Goal: Task Accomplishment & Management: Manage account settings

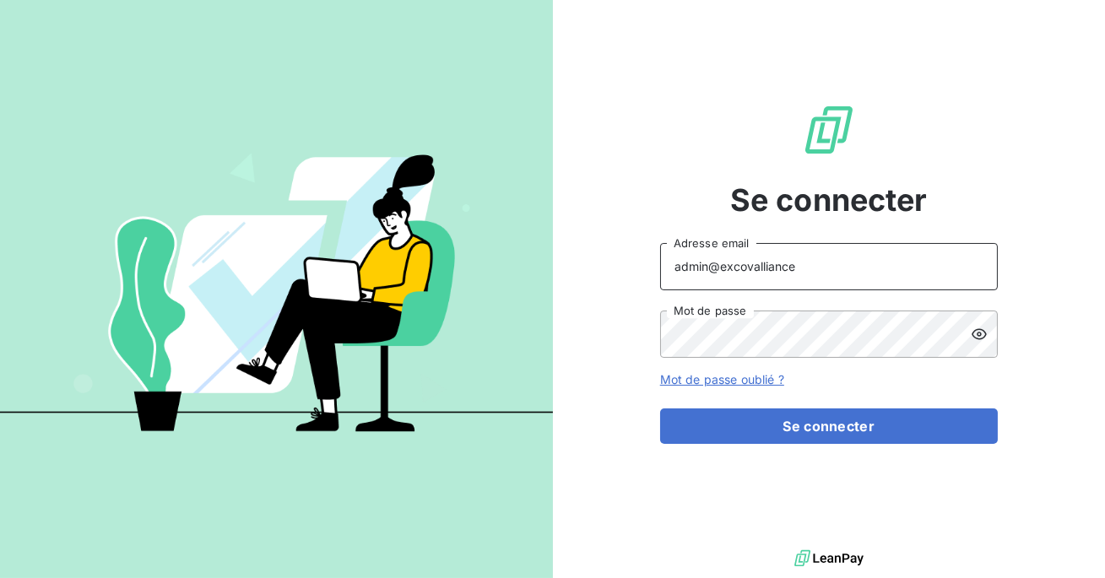
click at [801, 270] on input "admin@excovalliance" at bounding box center [829, 266] width 338 height 47
type input "admin@ariesconsultingfzco"
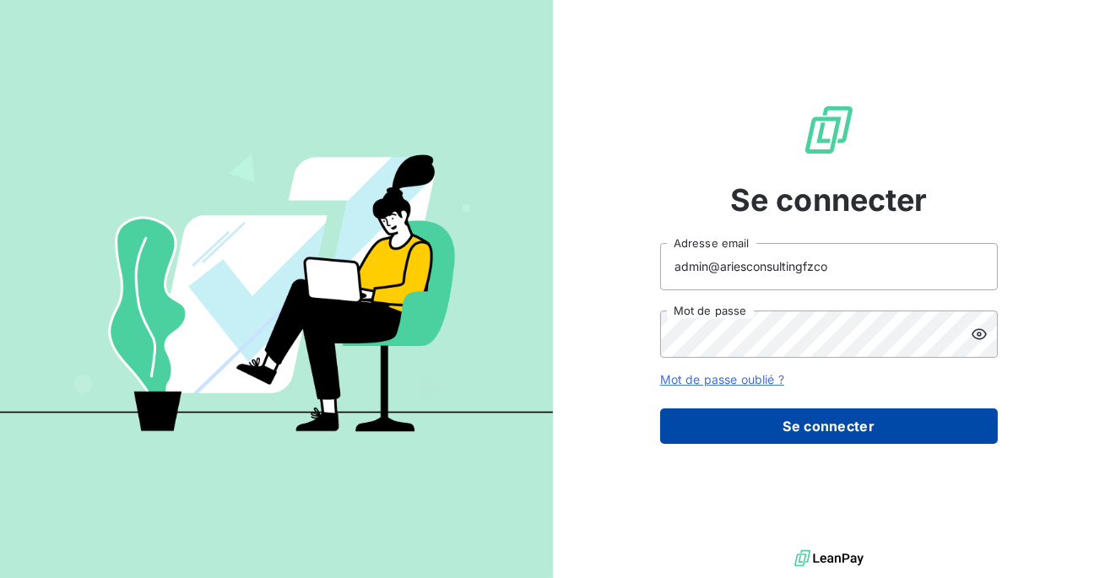
click at [809, 419] on button "Se connecter" at bounding box center [829, 426] width 338 height 35
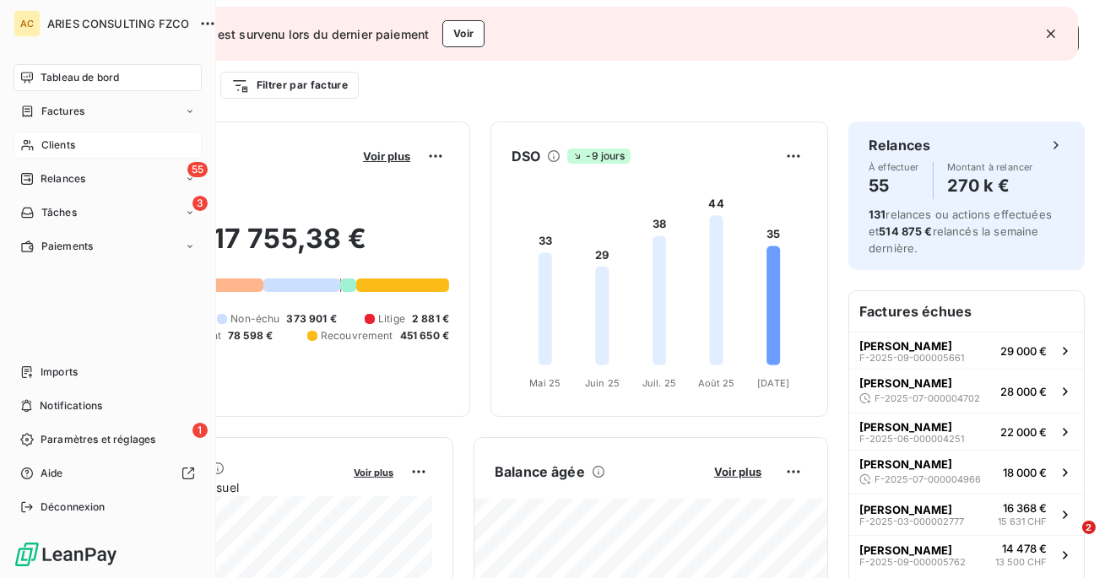
click at [32, 150] on icon at bounding box center [27, 145] width 14 height 14
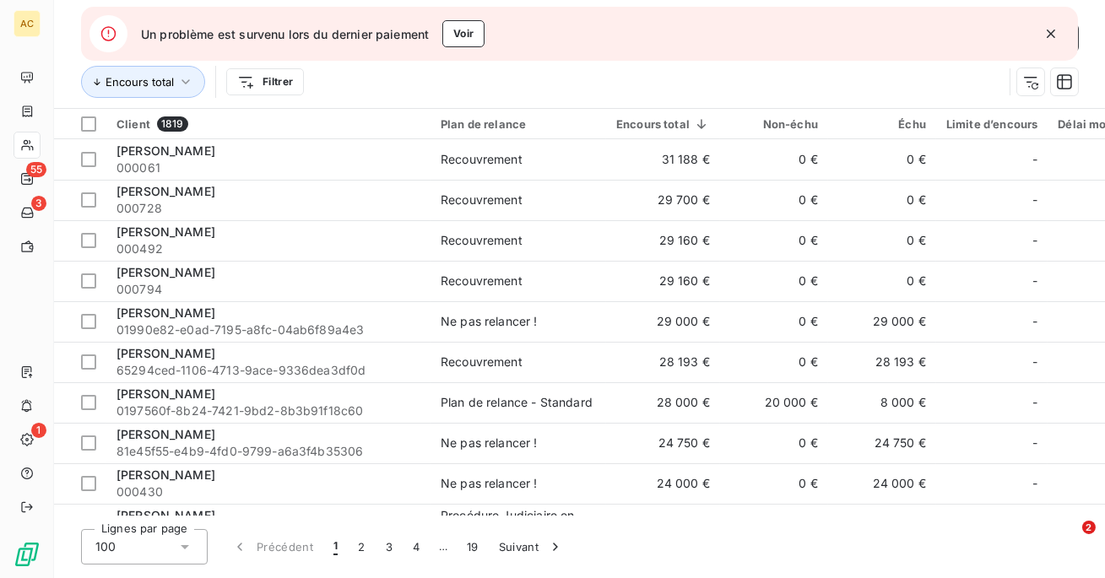
click at [1052, 30] on icon "button" at bounding box center [1050, 33] width 17 height 17
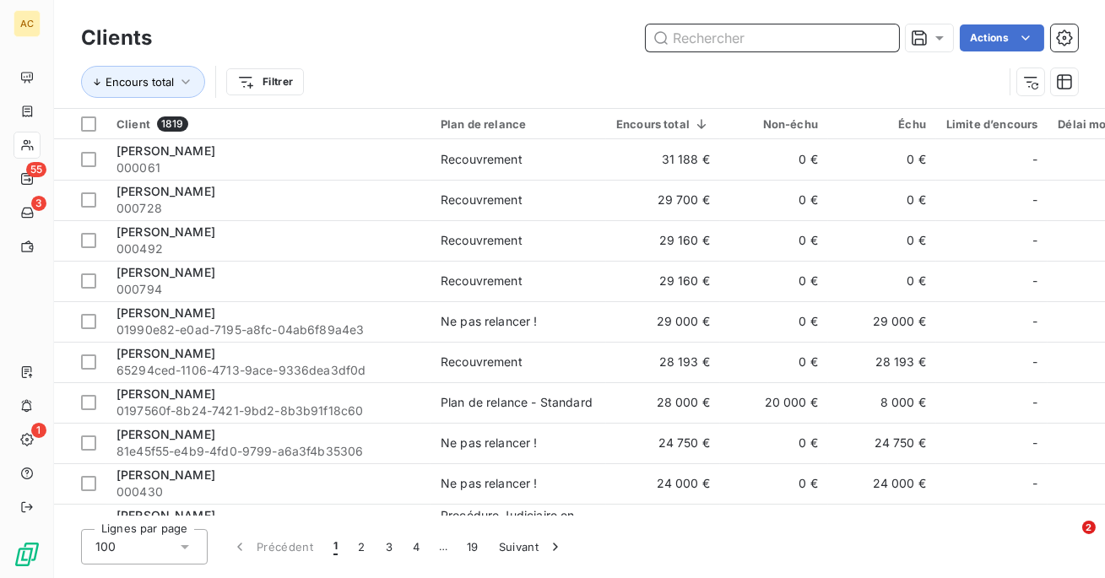
click at [816, 43] on input "text" at bounding box center [772, 37] width 253 height 27
paste input "VANOVERFEL"
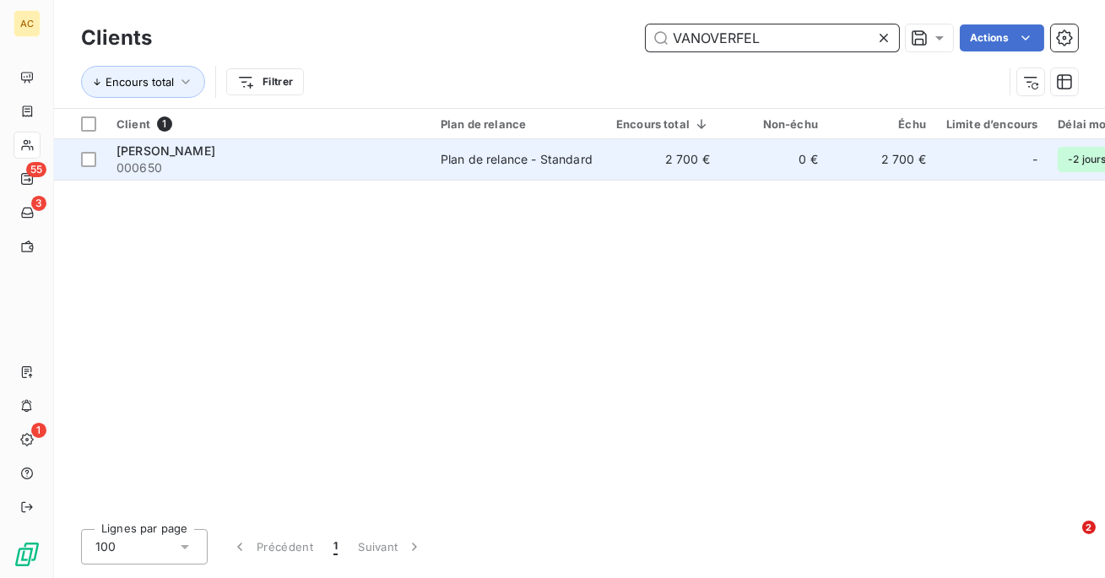
type input "VANOVERFEL"
click at [615, 157] on td "2 700 €" at bounding box center [663, 159] width 114 height 41
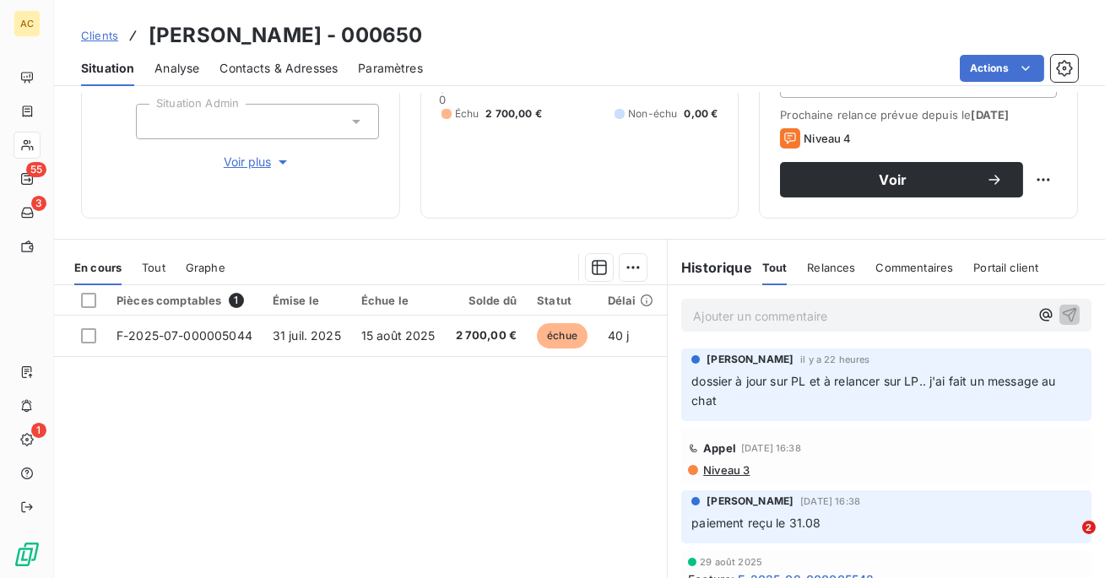
scroll to position [204, 0]
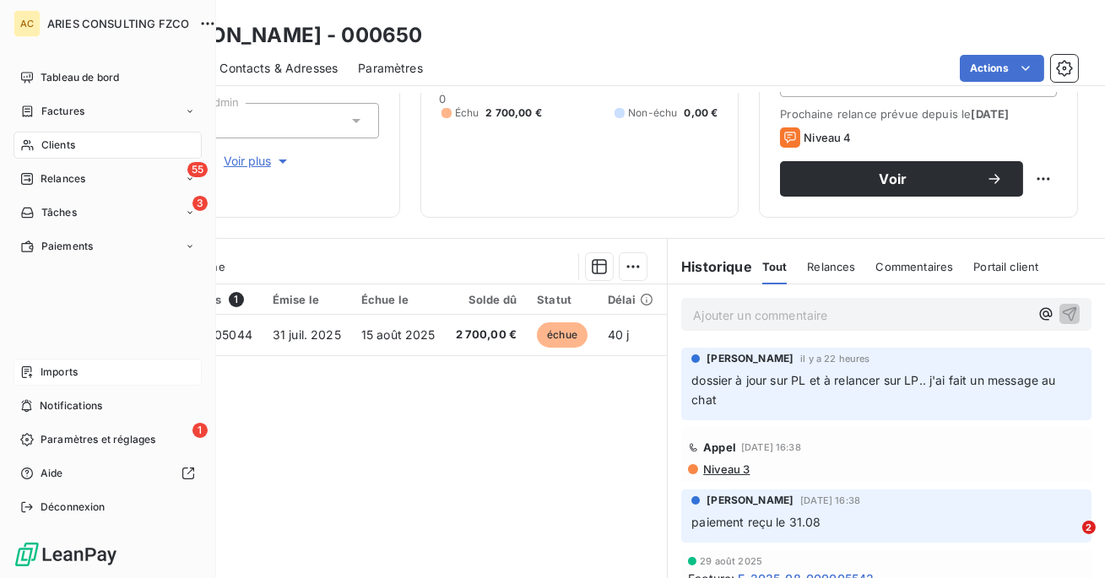
click at [60, 364] on div "Imports" at bounding box center [108, 372] width 188 height 27
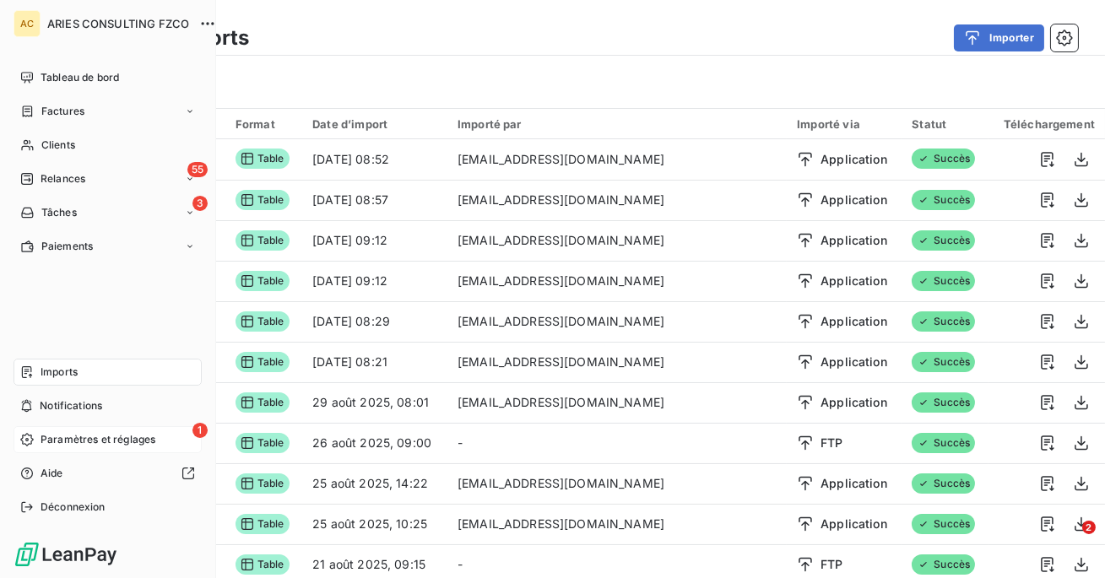
click at [47, 436] on span "Paramètres et réglages" at bounding box center [98, 439] width 115 height 15
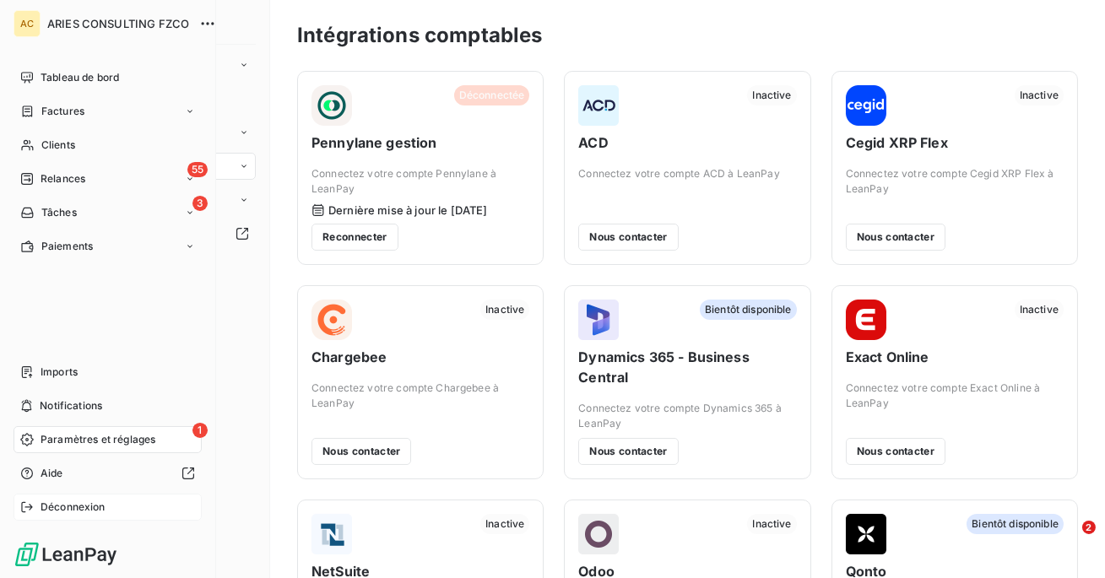
click at [41, 501] on span "Déconnexion" at bounding box center [73, 507] width 65 height 15
